Goal: Register for event/course

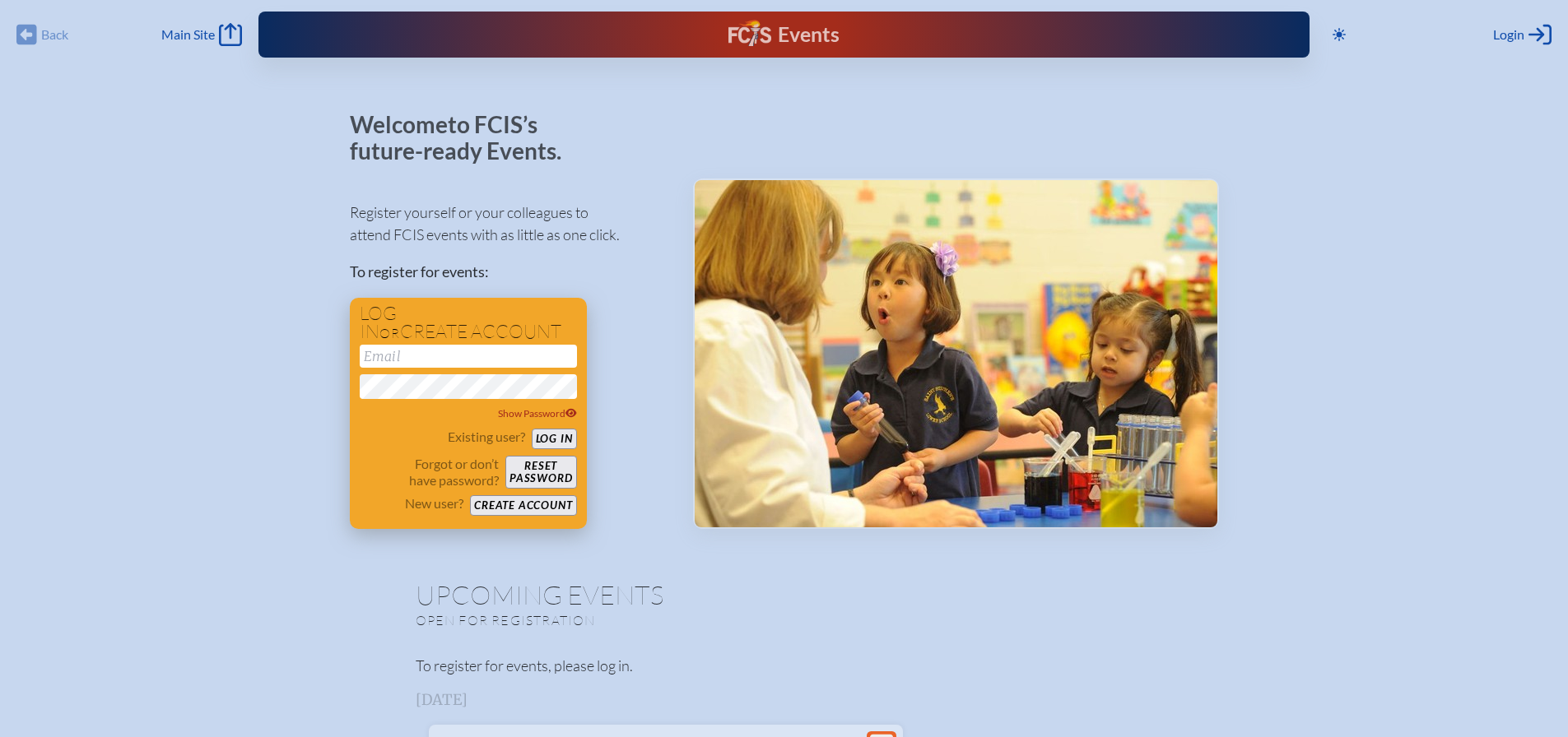
type input "[EMAIL_ADDRESS][DOMAIN_NAME]"
click at [550, 439] on button "Log in" at bounding box center [554, 439] width 45 height 20
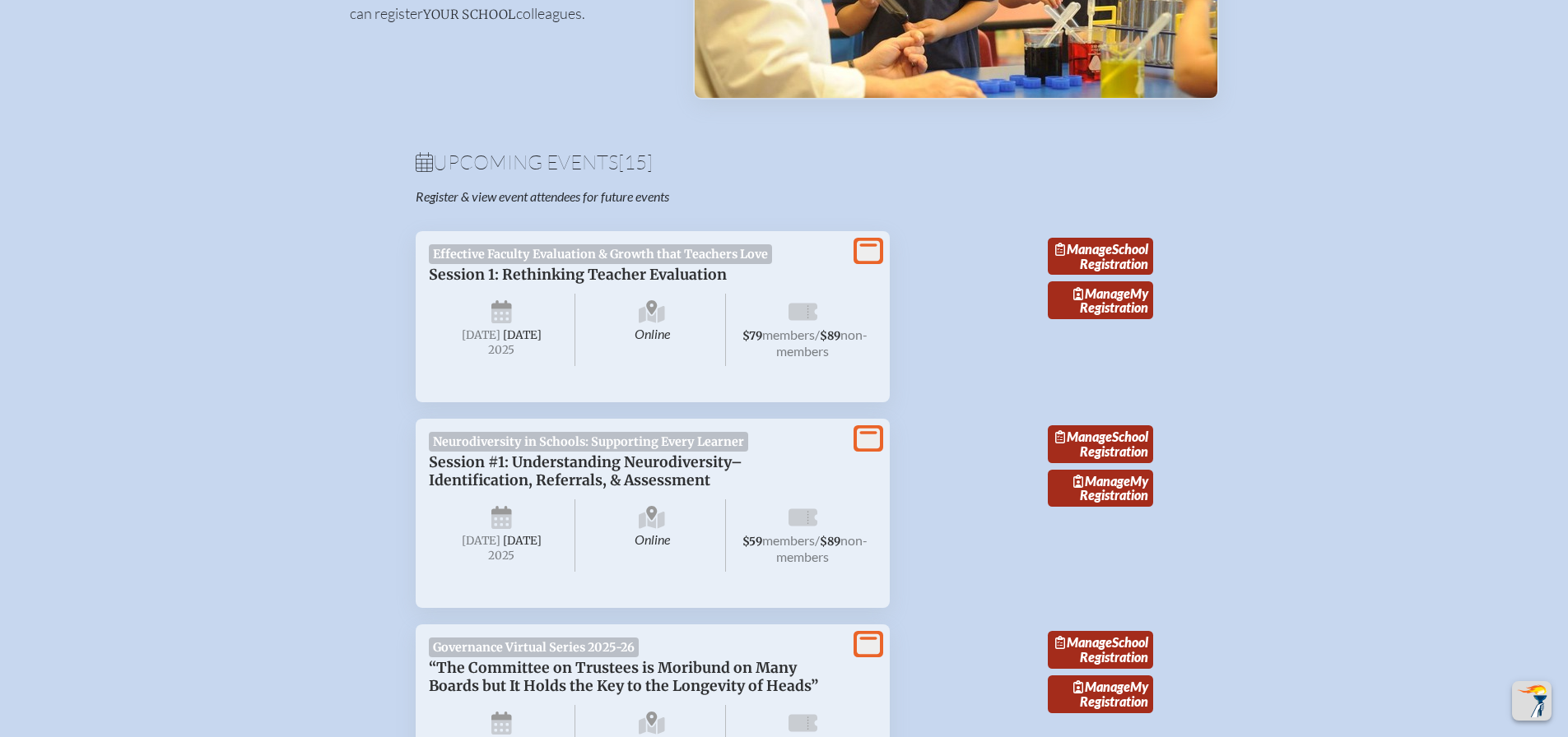
scroll to position [411, 0]
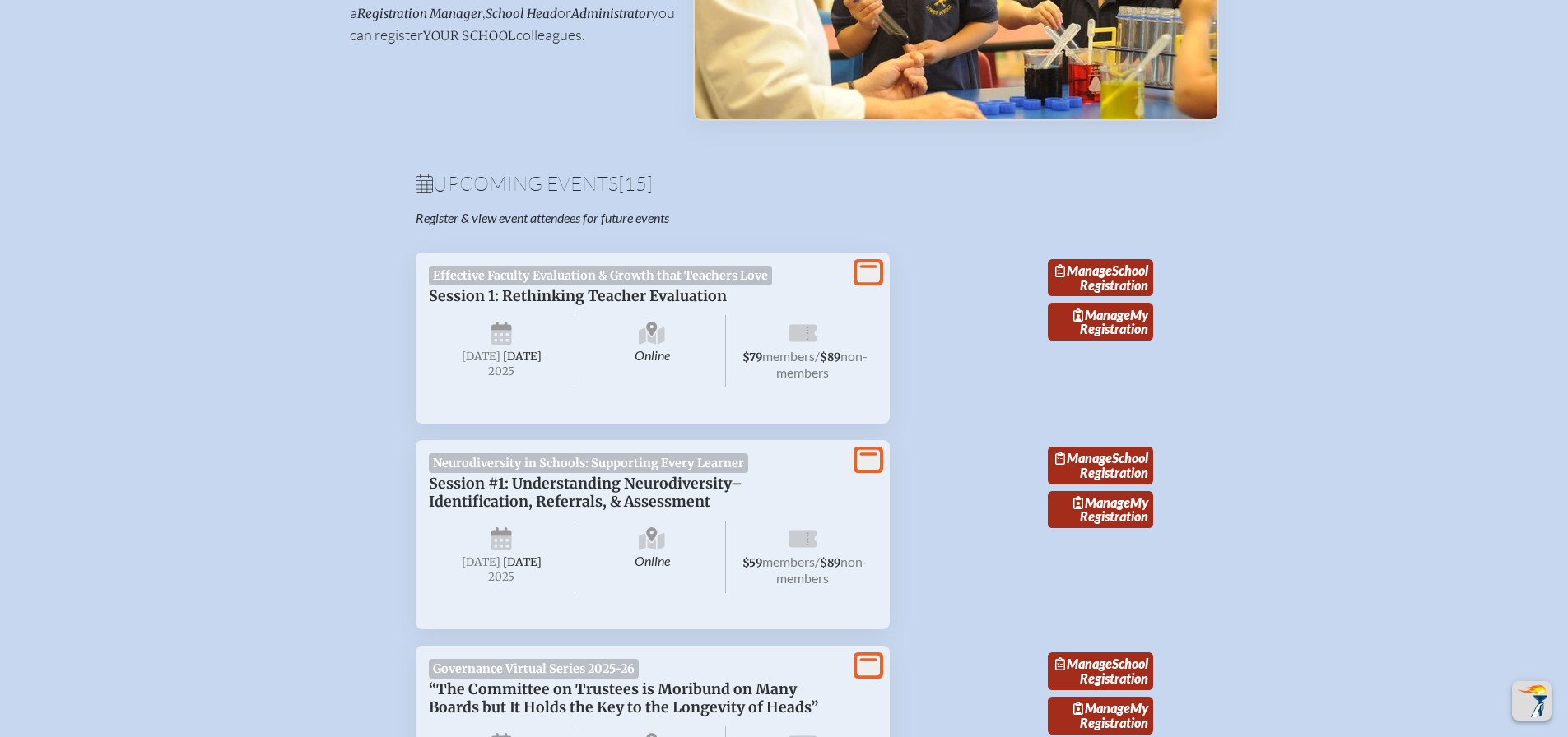
click at [867, 276] on icon at bounding box center [868, 272] width 23 height 20
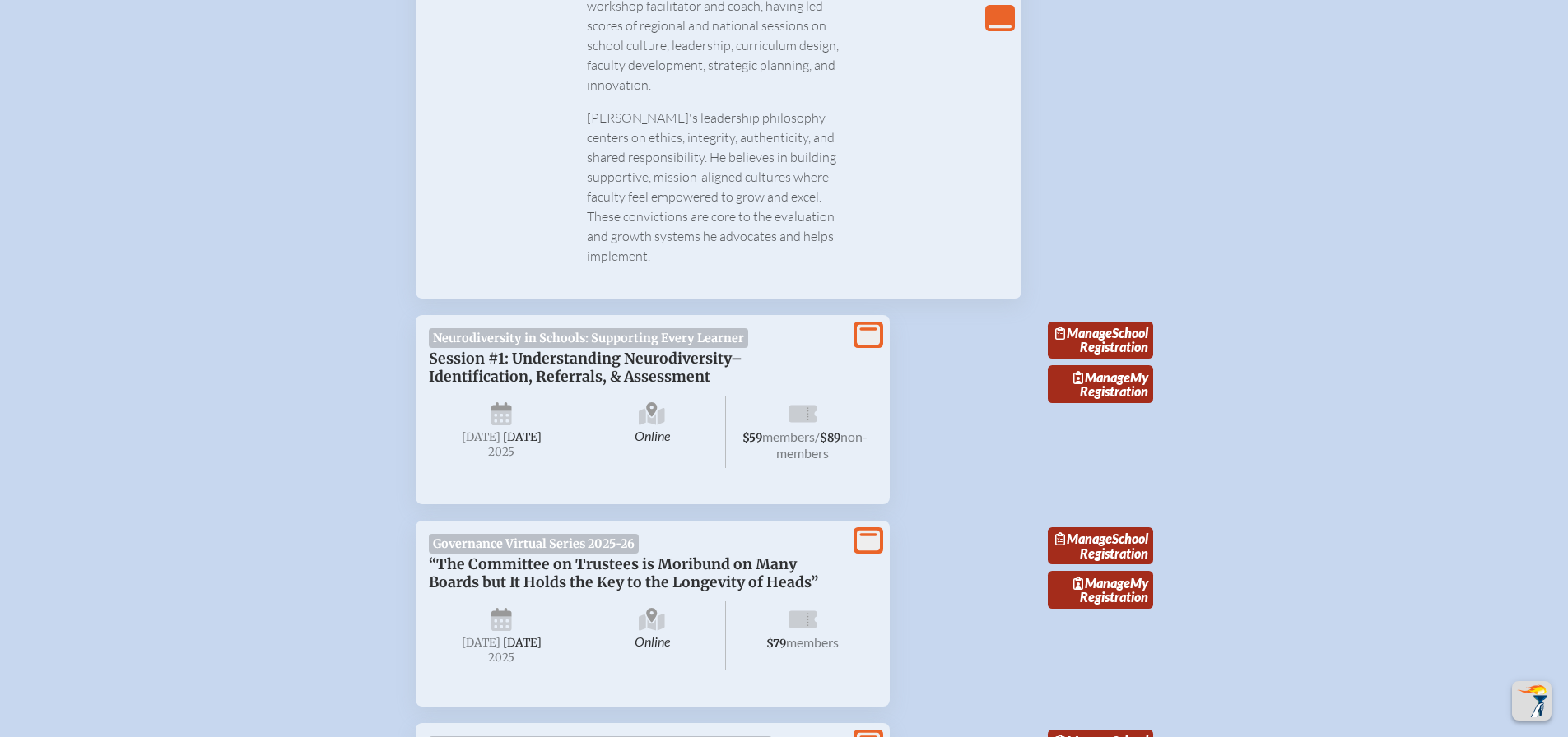
scroll to position [2303, 0]
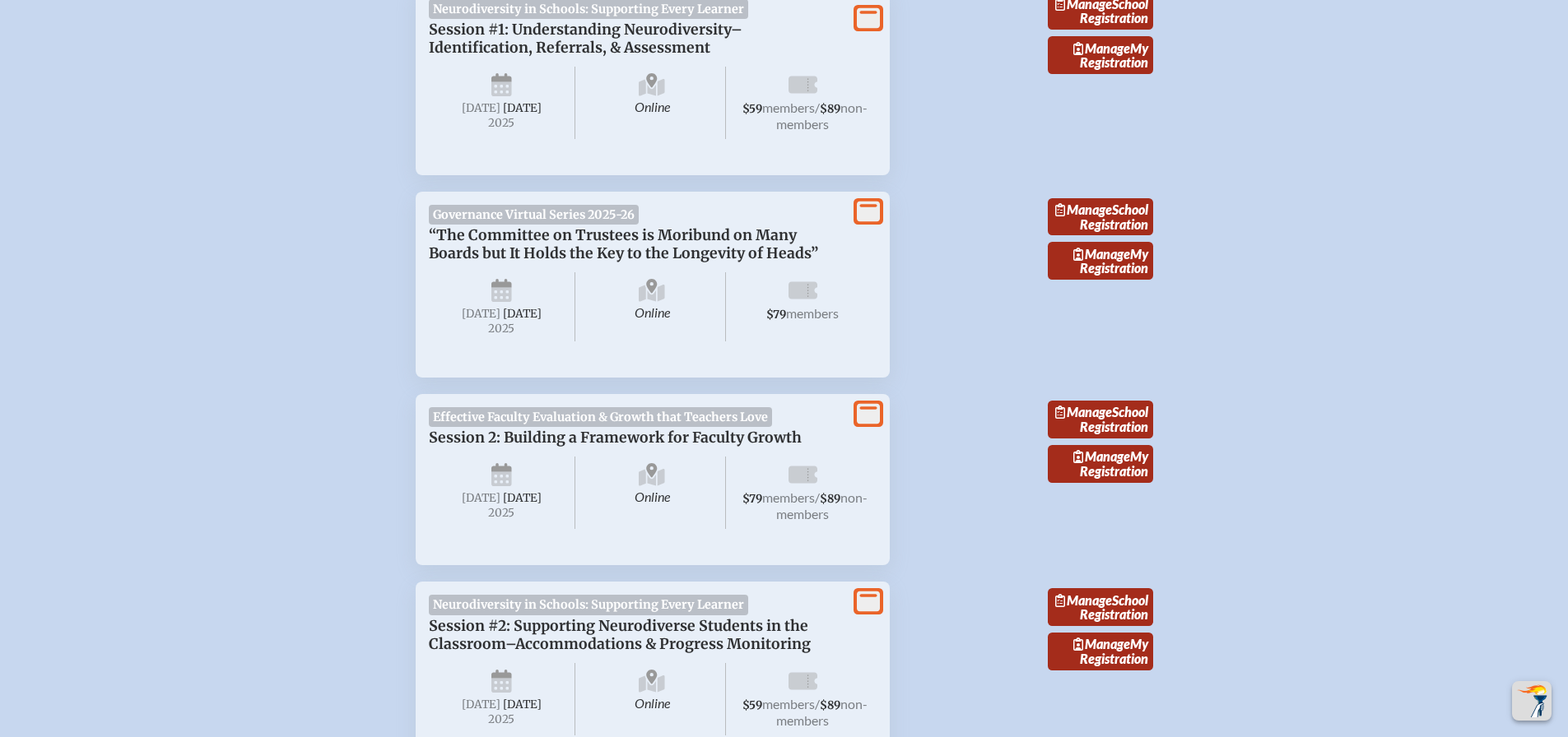
click at [869, 404] on icon at bounding box center [868, 414] width 23 height 20
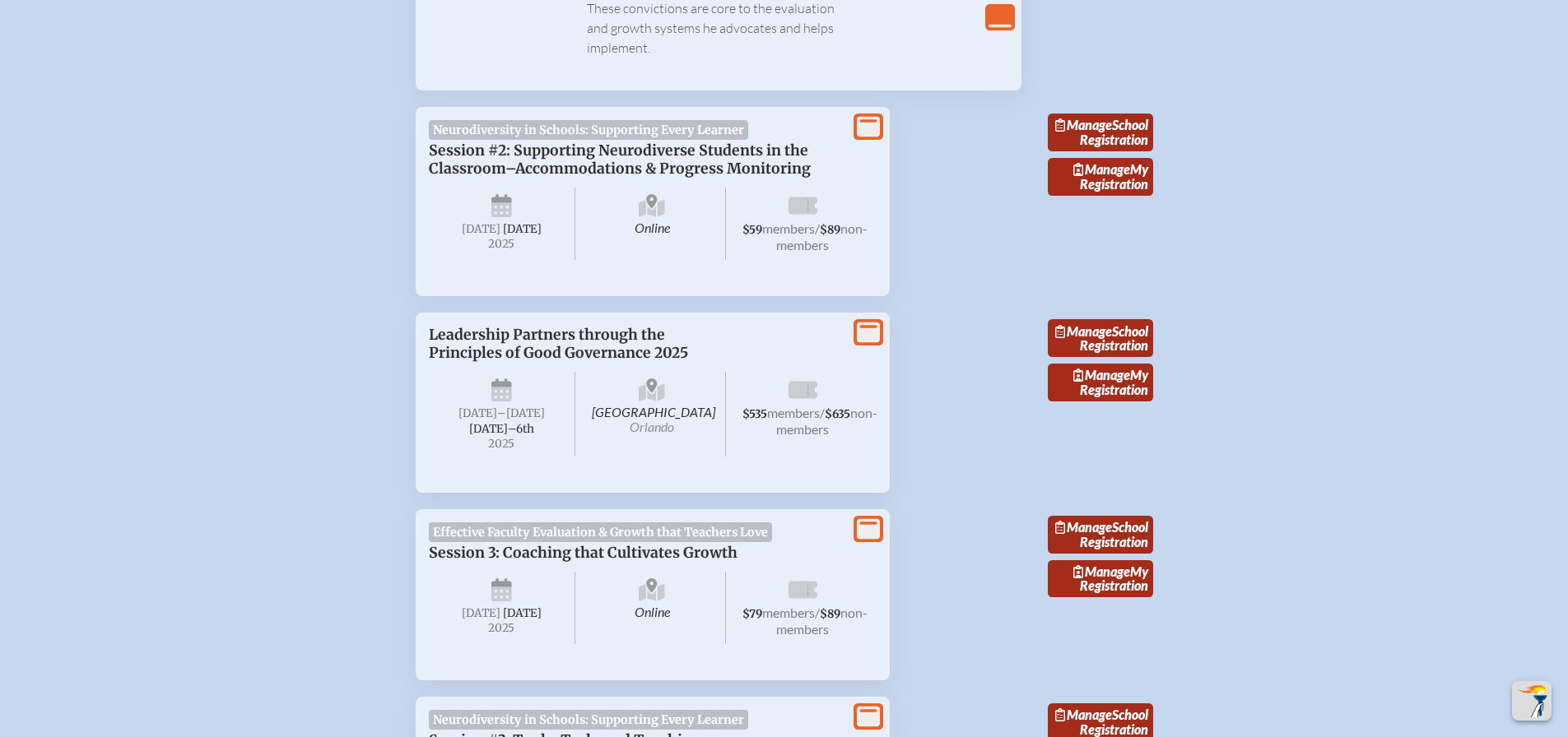
scroll to position [3867, 0]
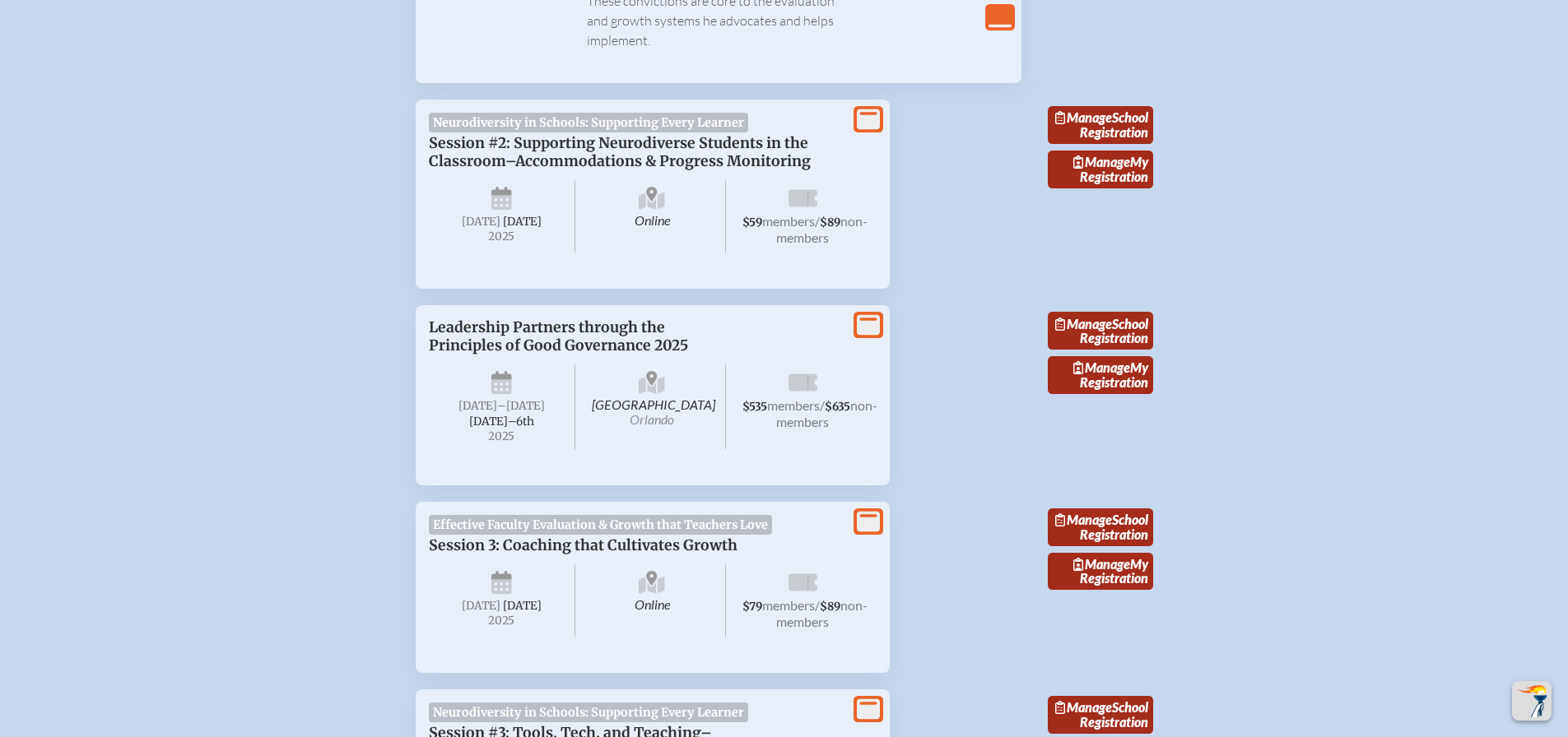
click at [870, 512] on icon at bounding box center [868, 522] width 23 height 20
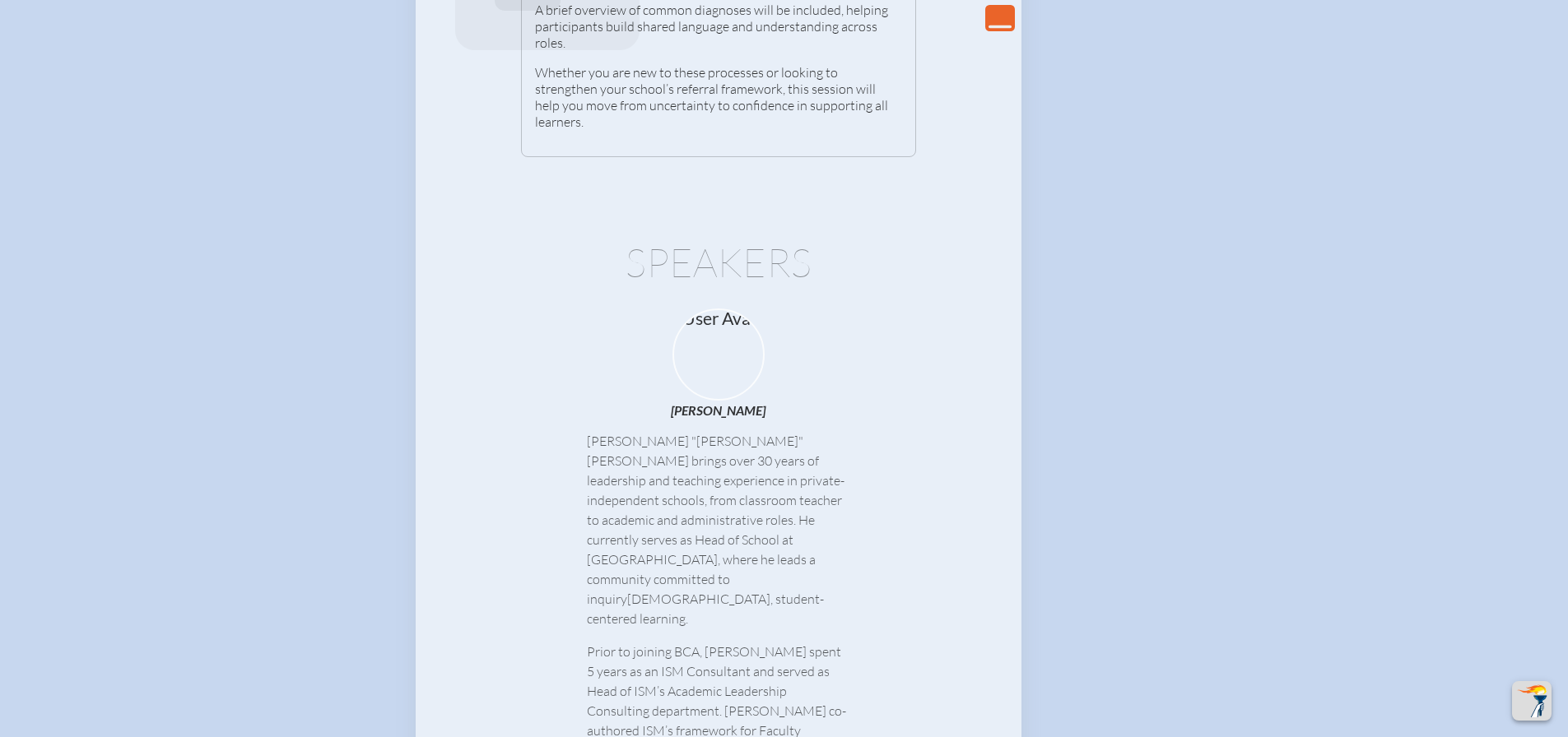
scroll to position [164, 0]
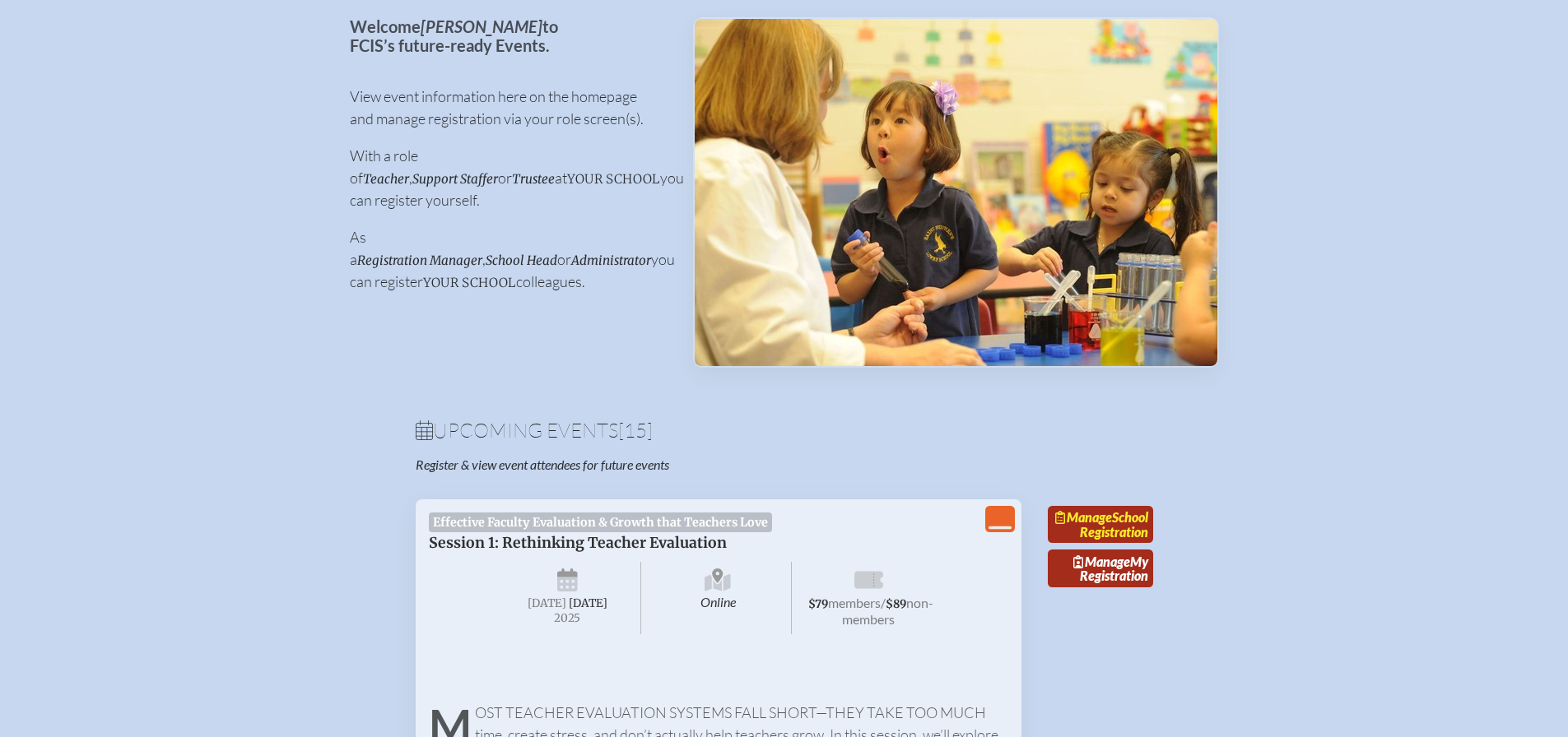
click at [1114, 535] on link "Manage School Registration" at bounding box center [1100, 525] width 105 height 38
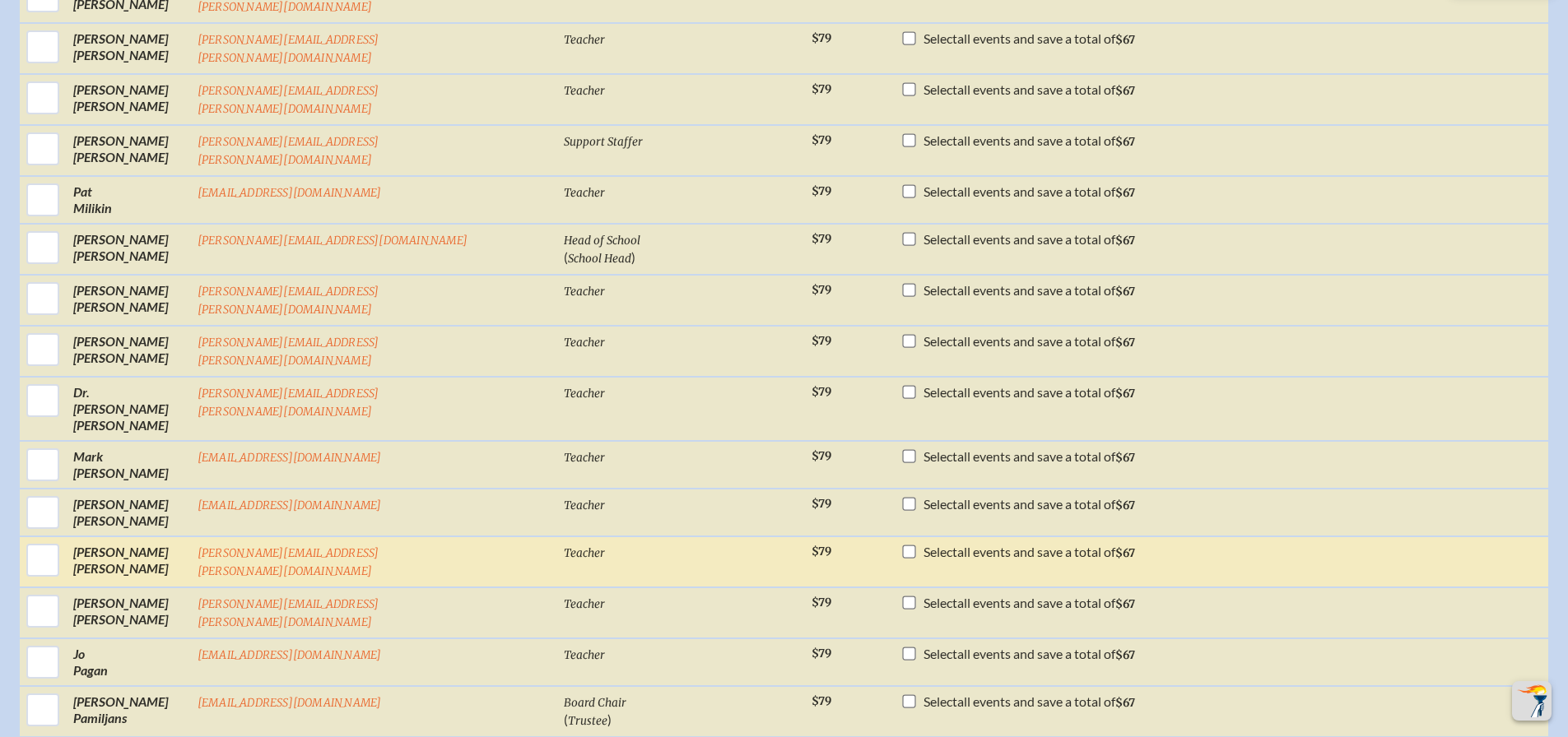
scroll to position [4360, 0]
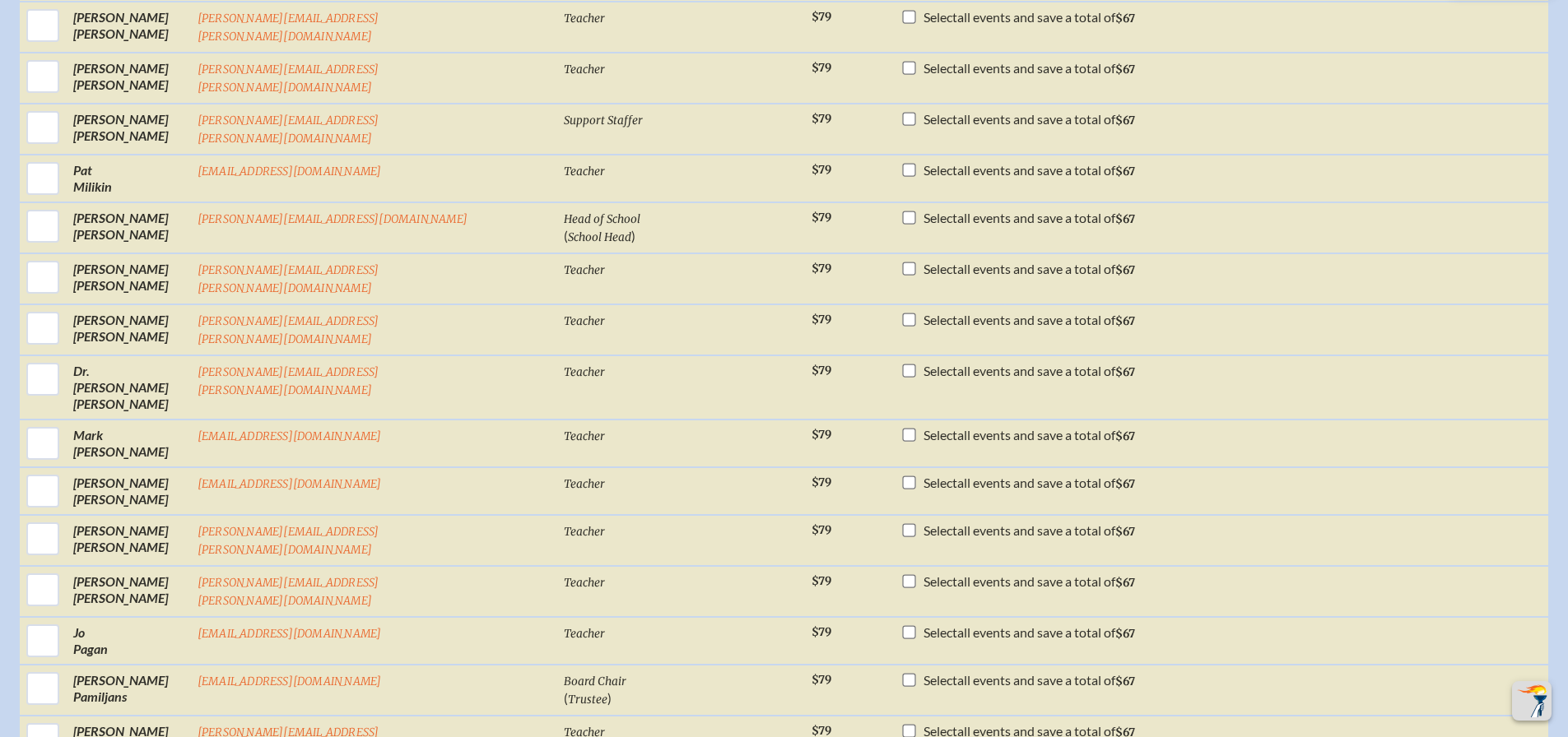
checkbox input "true"
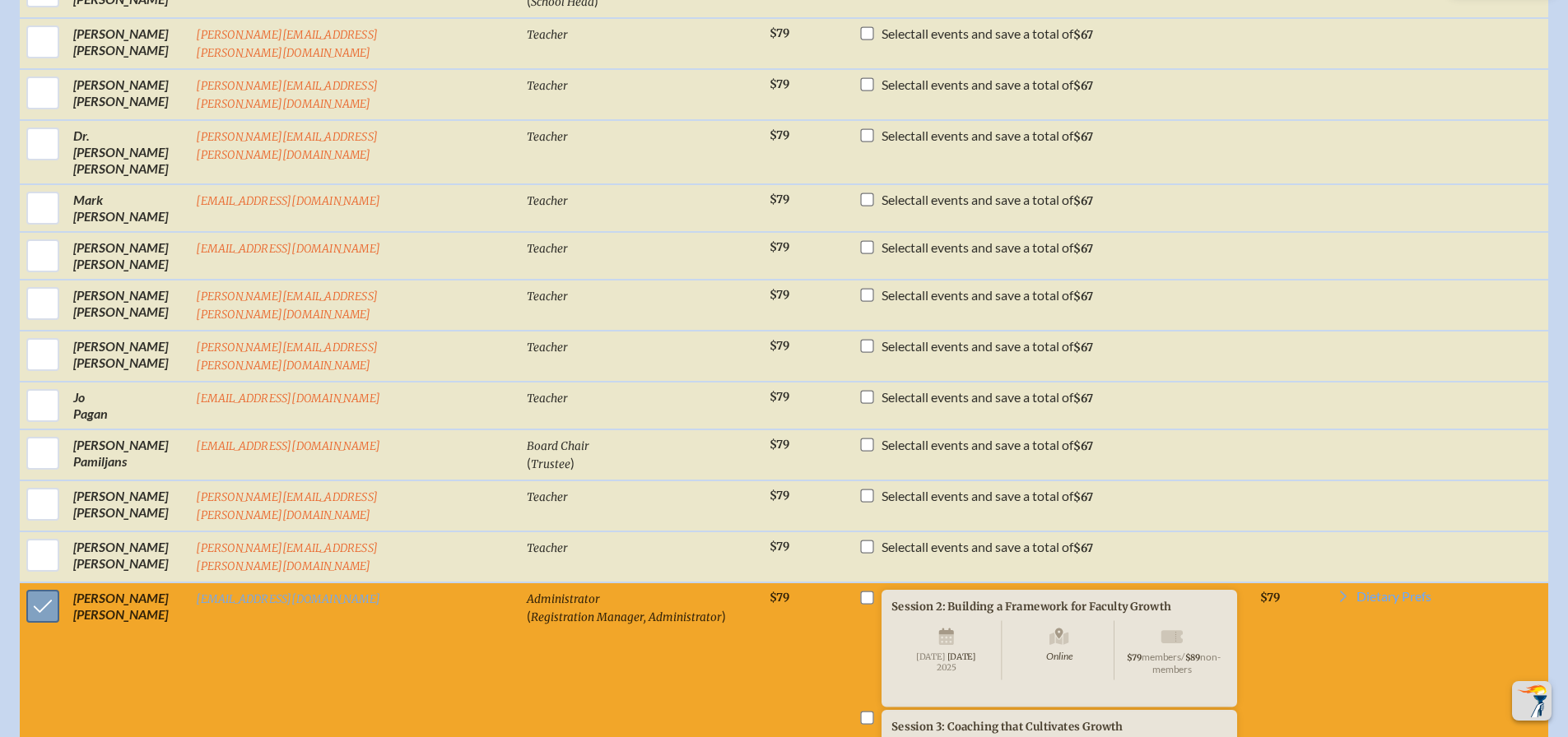
scroll to position [4607, 0]
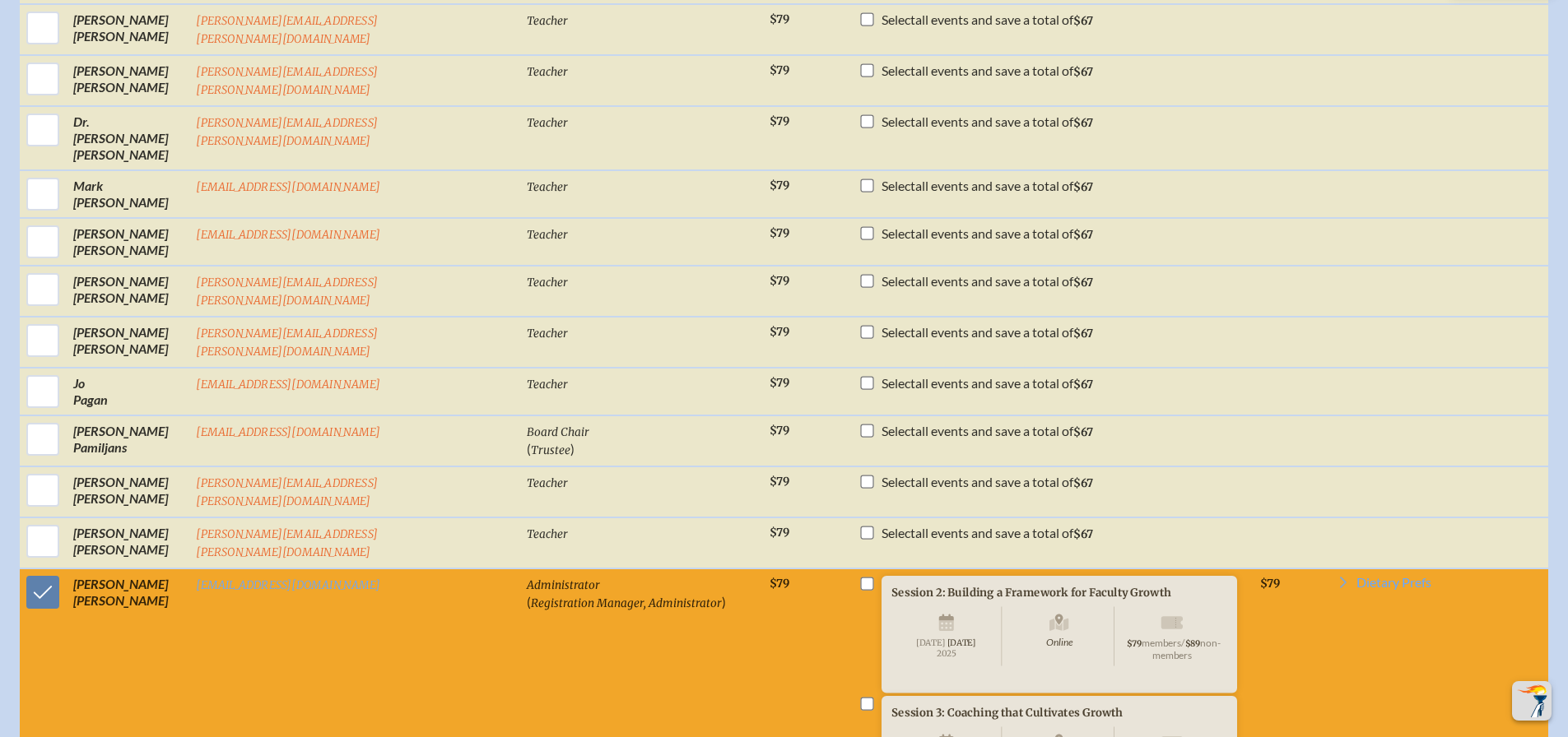
click at [860, 577] on input "checkbox" at bounding box center [867, 584] width 13 height 13
checkbox input "true"
click at [860, 697] on input "checkbox" at bounding box center [867, 704] width 13 height 13
checkbox input "true"
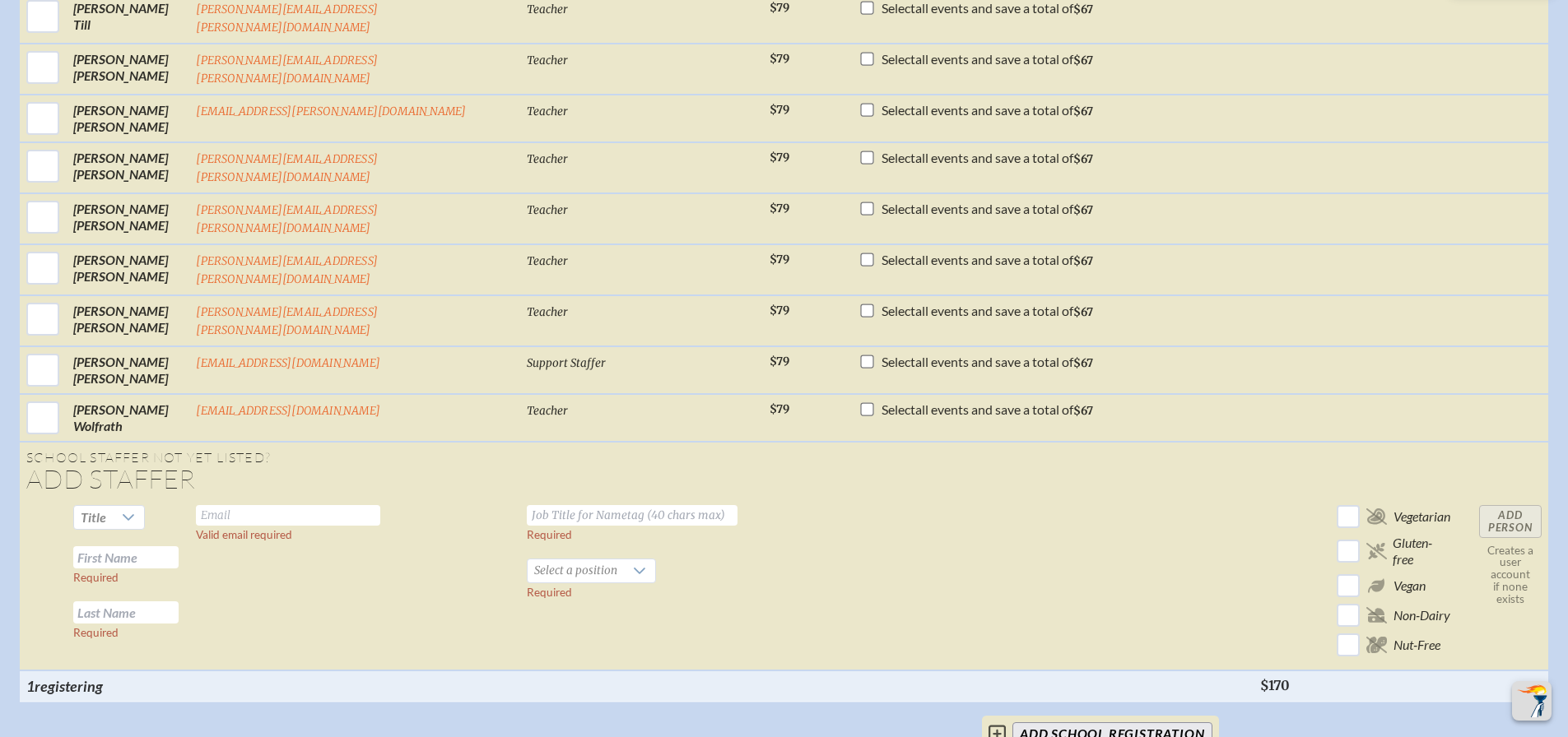
scroll to position [6911, 0]
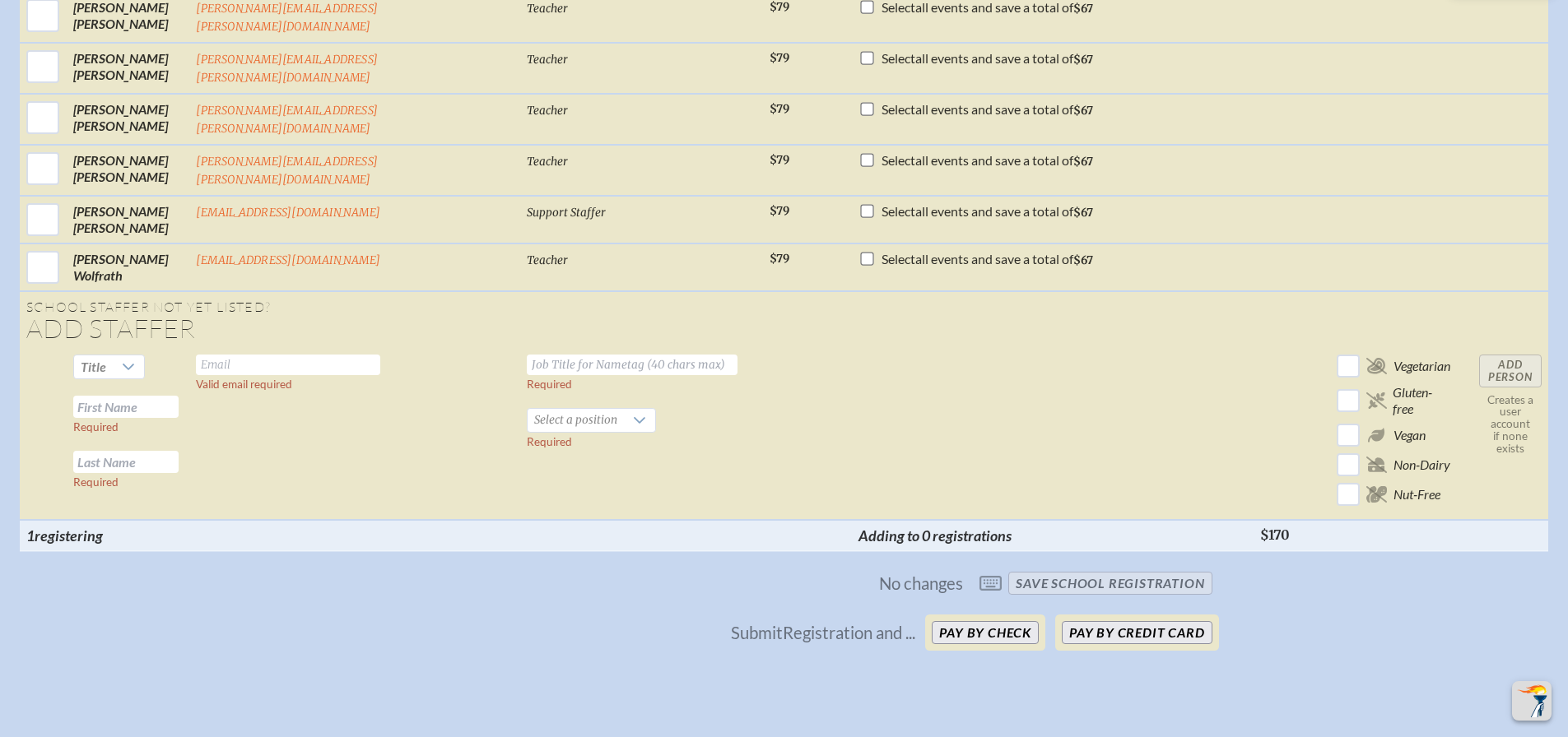
scroll to position [7137, 0]
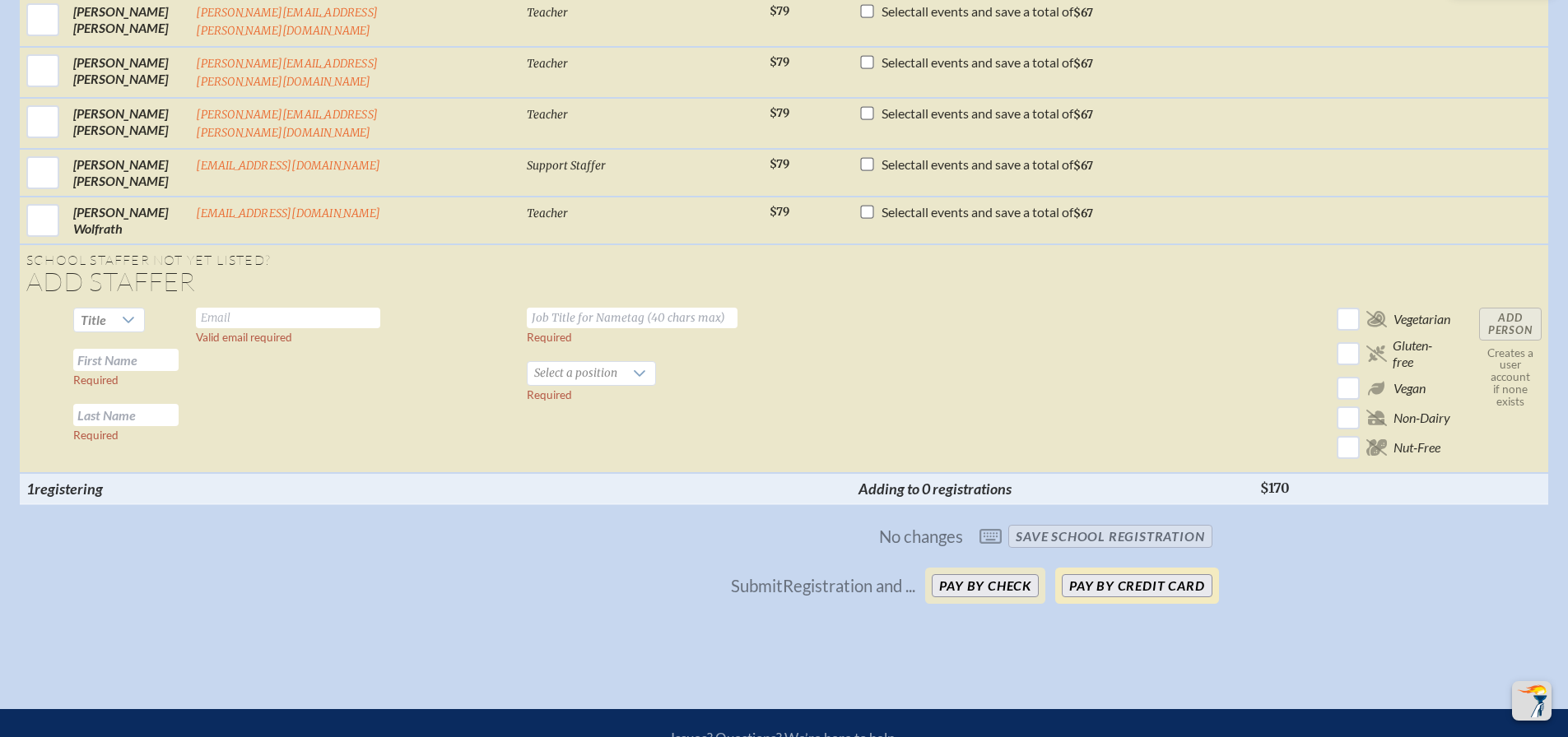
click at [1107, 575] on button "Pay by Credit Card" at bounding box center [1137, 586] width 150 height 23
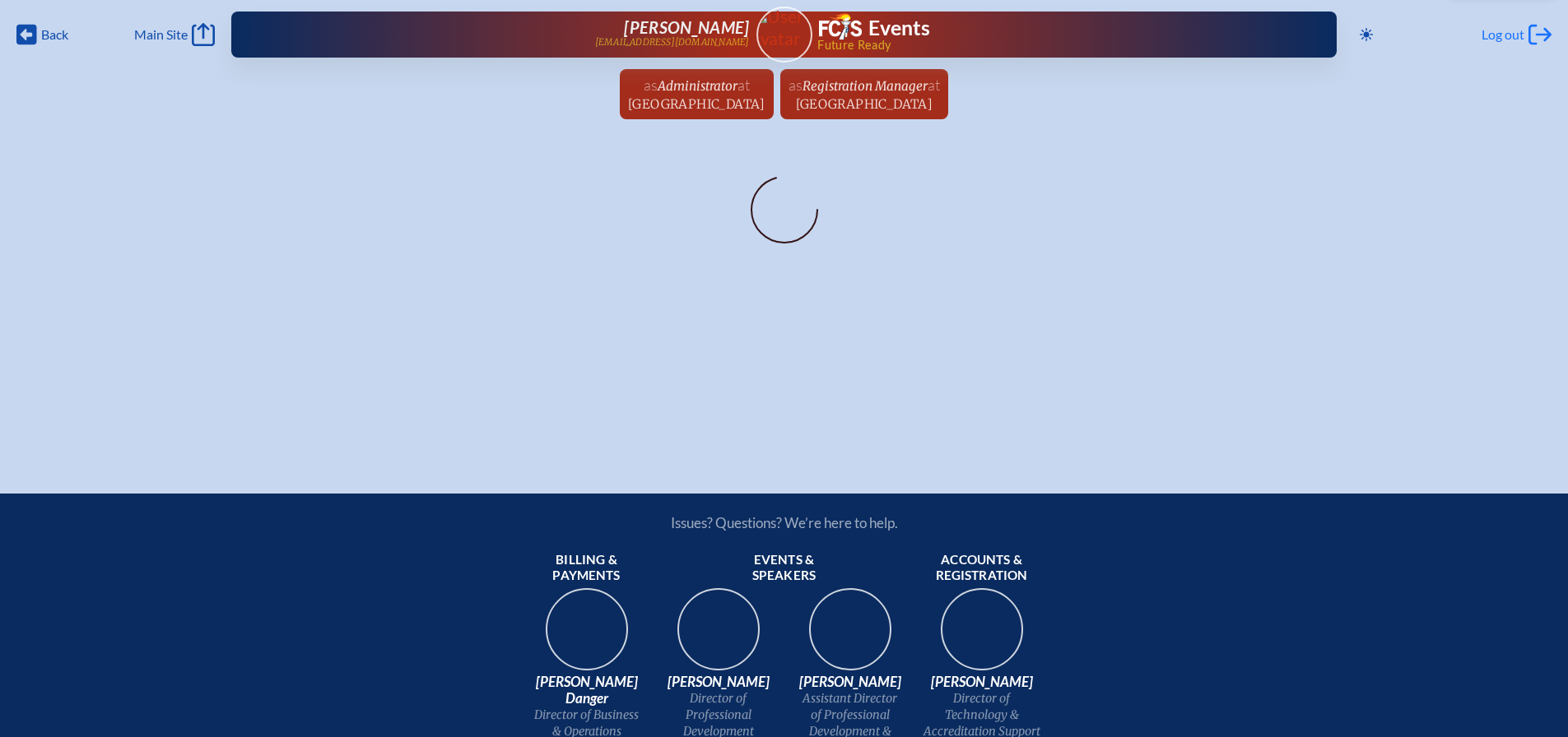
click at [1496, 39] on span "Log out" at bounding box center [1502, 35] width 42 height 17
